Goal: Task Accomplishment & Management: Manage account settings

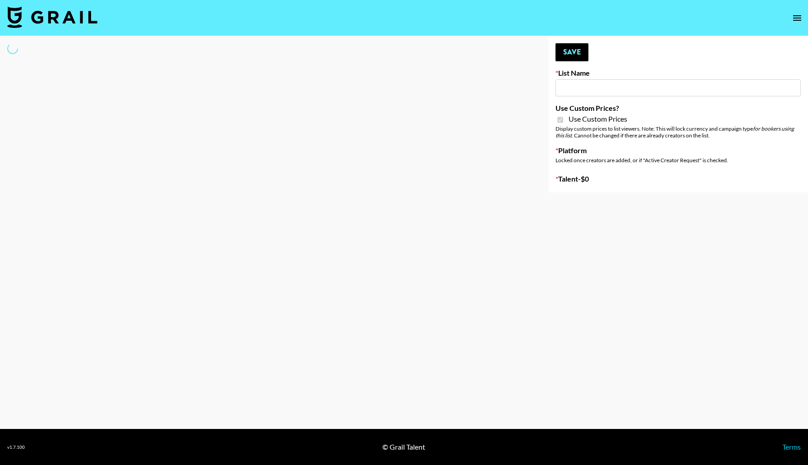
type input "Flimeal + Liveling"
checkbox input "true"
select select "Brand"
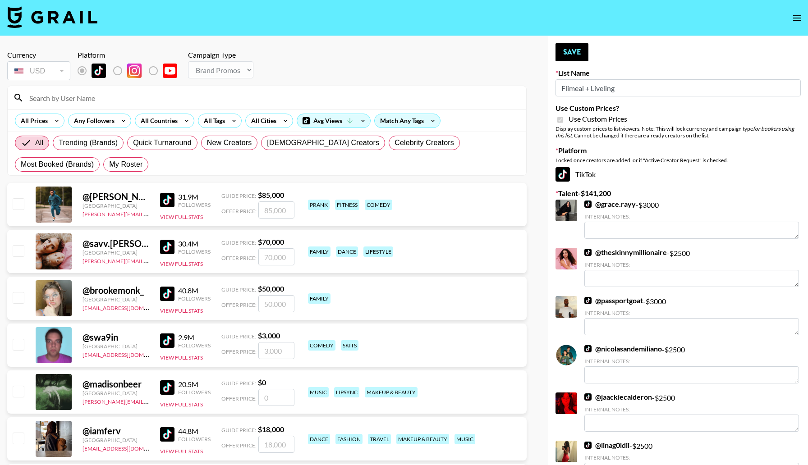
click at [109, 96] on input at bounding box center [272, 98] width 497 height 14
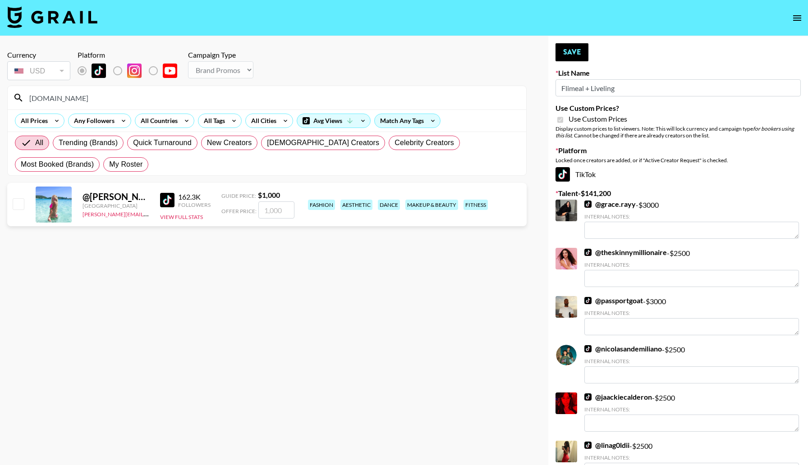
type input "[DOMAIN_NAME]"
click at [23, 205] on input "checkbox" at bounding box center [18, 203] width 11 height 11
checkbox input "true"
type input "1000"
click at [567, 47] on button "Save" at bounding box center [571, 52] width 33 height 18
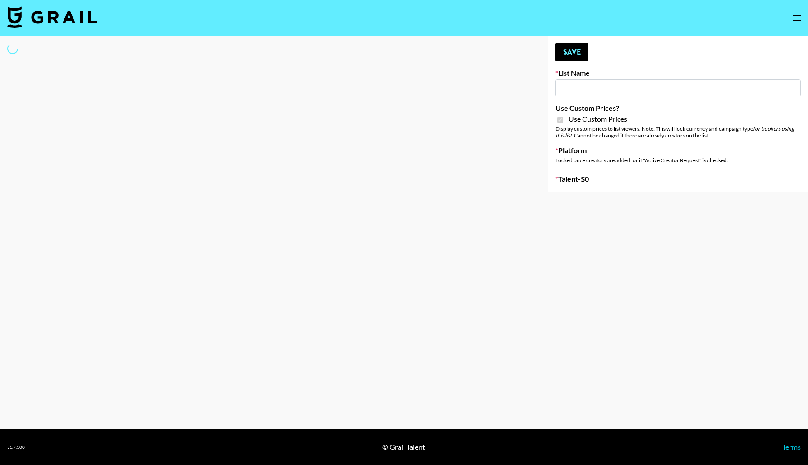
type input "Peppermayo"
checkbox input "true"
select select "Brand"
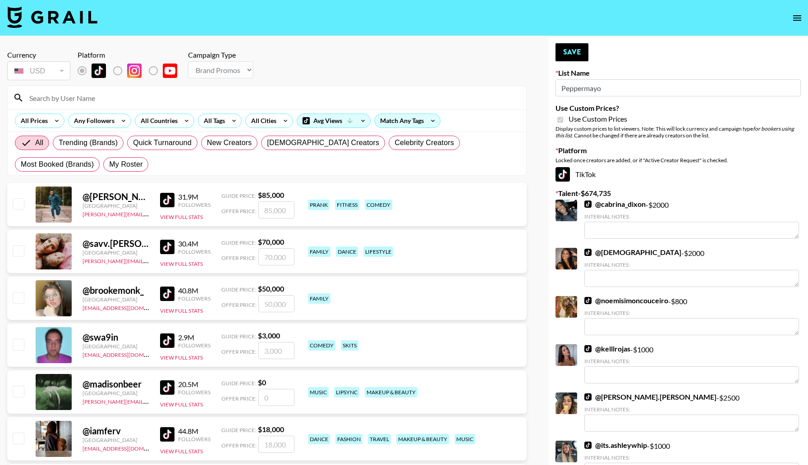
click at [124, 101] on input at bounding box center [272, 98] width 497 height 14
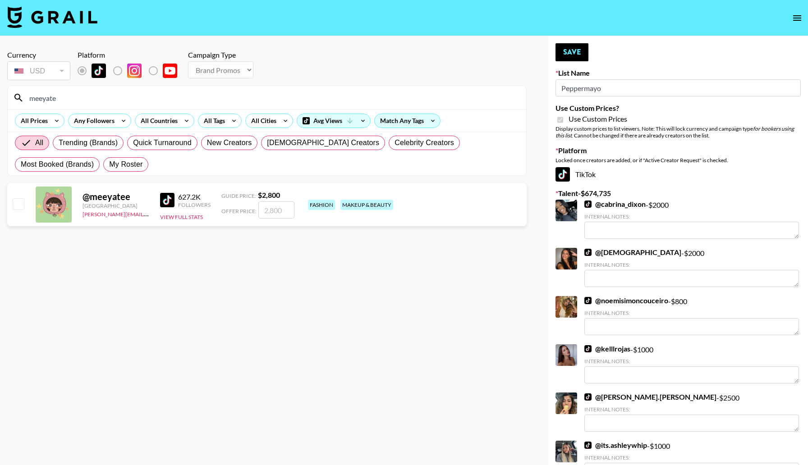
type input "meeyate"
click at [19, 200] on input "checkbox" at bounding box center [18, 203] width 11 height 11
checkbox input "true"
type input "2800"
click at [572, 54] on button "Save" at bounding box center [571, 52] width 33 height 18
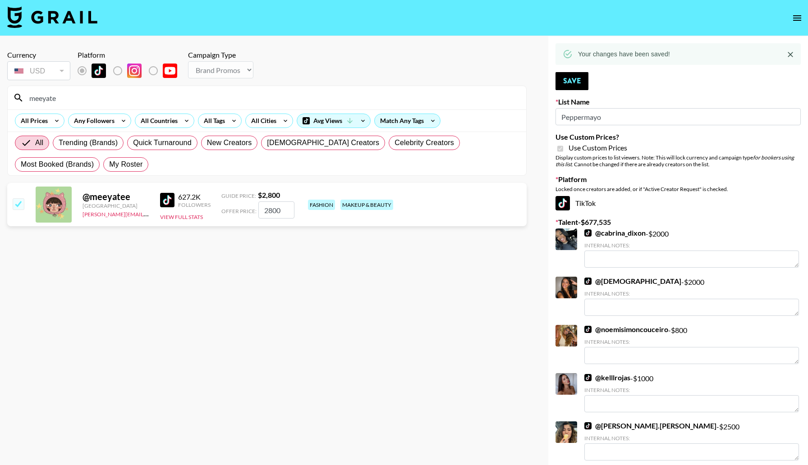
drag, startPoint x: 89, startPoint y: 100, endPoint x: 18, endPoint y: 102, distance: 70.8
click at [18, 102] on div "meeyate" at bounding box center [267, 97] width 518 height 23
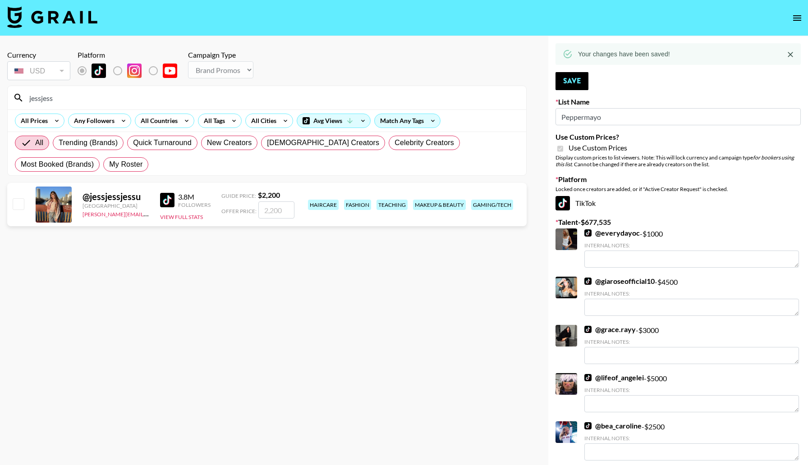
type input "jessjess"
click at [22, 206] on input "checkbox" at bounding box center [18, 203] width 11 height 11
checkbox input "true"
type input "2200"
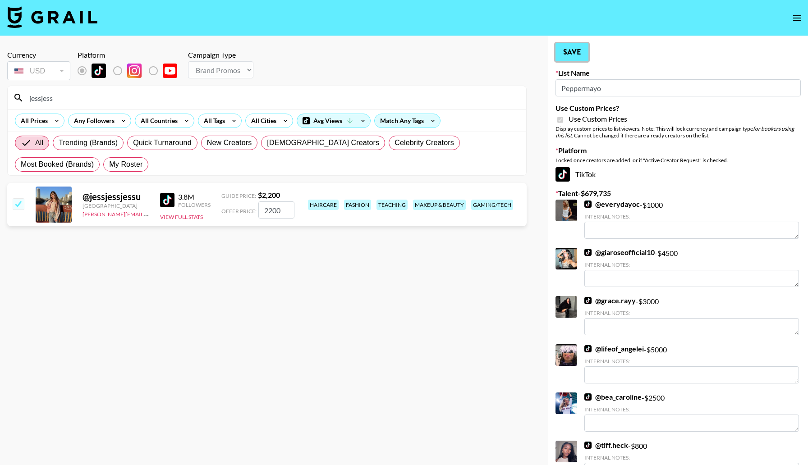
click at [575, 53] on button "Save" at bounding box center [571, 52] width 33 height 18
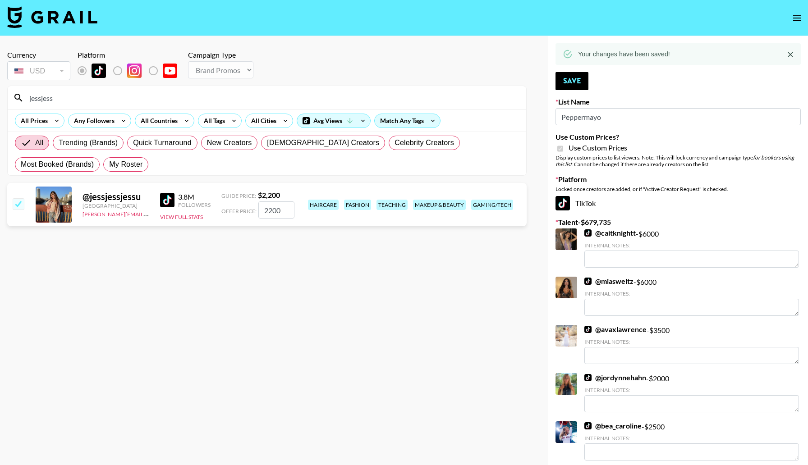
drag, startPoint x: 81, startPoint y: 100, endPoint x: 8, endPoint y: 99, distance: 73.0
click at [8, 100] on div "jessjess" at bounding box center [267, 97] width 518 height 23
type input "i"
type input "k"
type input "lilith"
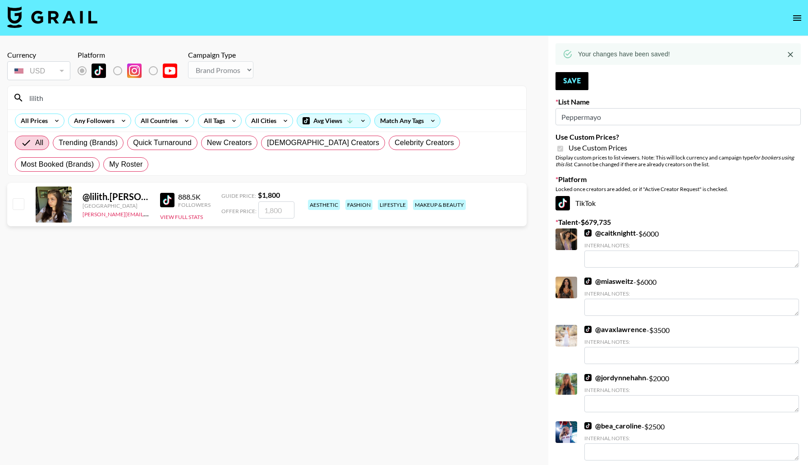
click at [20, 203] on input "checkbox" at bounding box center [18, 203] width 11 height 11
checkbox input "true"
type input "1800"
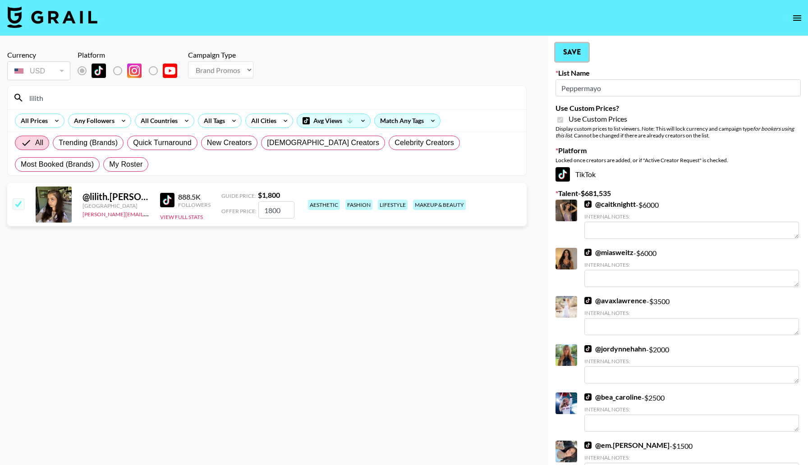
click at [577, 57] on button "Save" at bounding box center [571, 52] width 33 height 18
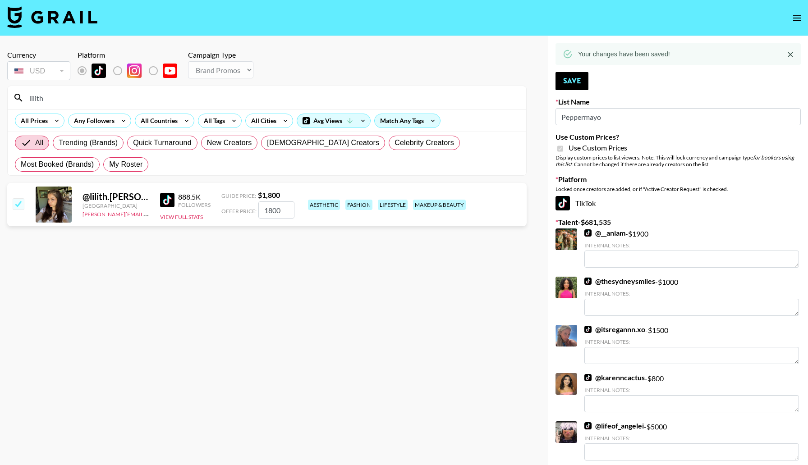
drag, startPoint x: 90, startPoint y: 94, endPoint x: 0, endPoint y: 89, distance: 90.3
type input "u"
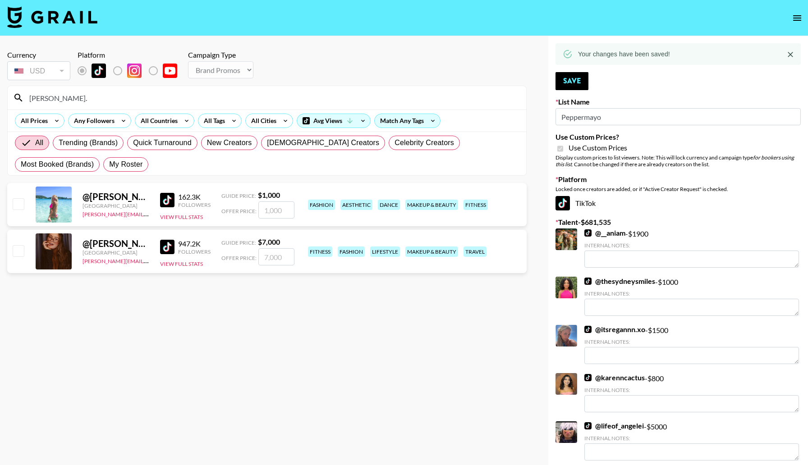
type input "[PERSON_NAME]."
click at [21, 201] on input "checkbox" at bounding box center [18, 203] width 11 height 11
checkbox input "true"
type input "1000"
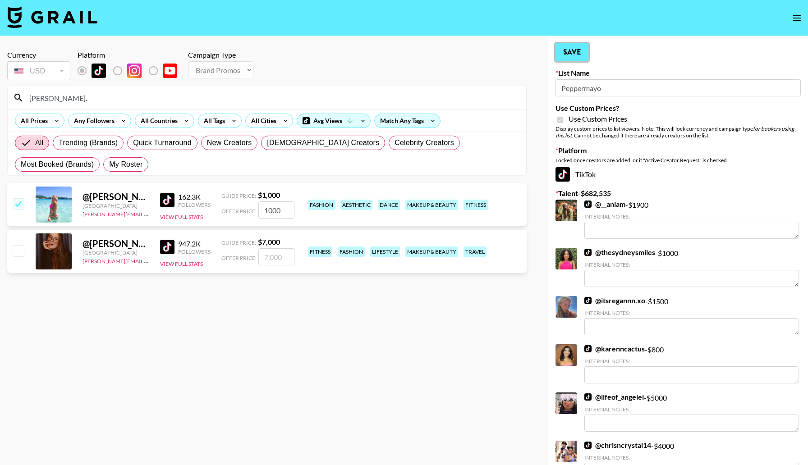
click at [585, 50] on button "Save" at bounding box center [571, 52] width 33 height 18
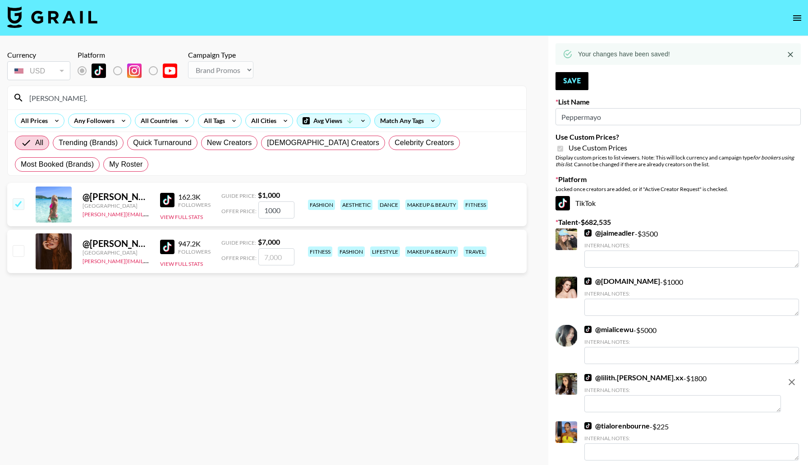
drag, startPoint x: 132, startPoint y: 96, endPoint x: 0, endPoint y: 96, distance: 132.1
